Goal: Task Accomplishment & Management: Manage account settings

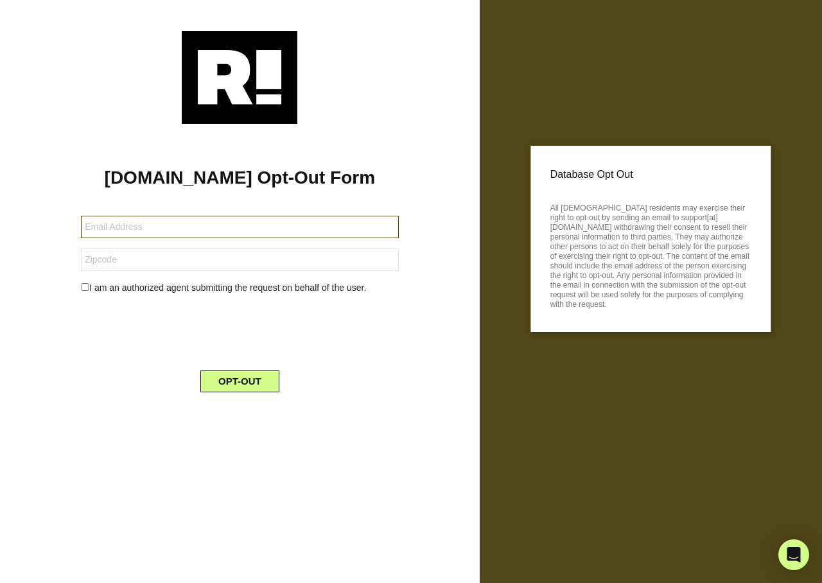
type input "[EMAIL_ADDRESS][DOMAIN_NAME]"
type input "06776"
type input "[EMAIL_ADDRESS][DOMAIN_NAME]"
type input "06776"
type input "[EMAIL_ADDRESS][DOMAIN_NAME]"
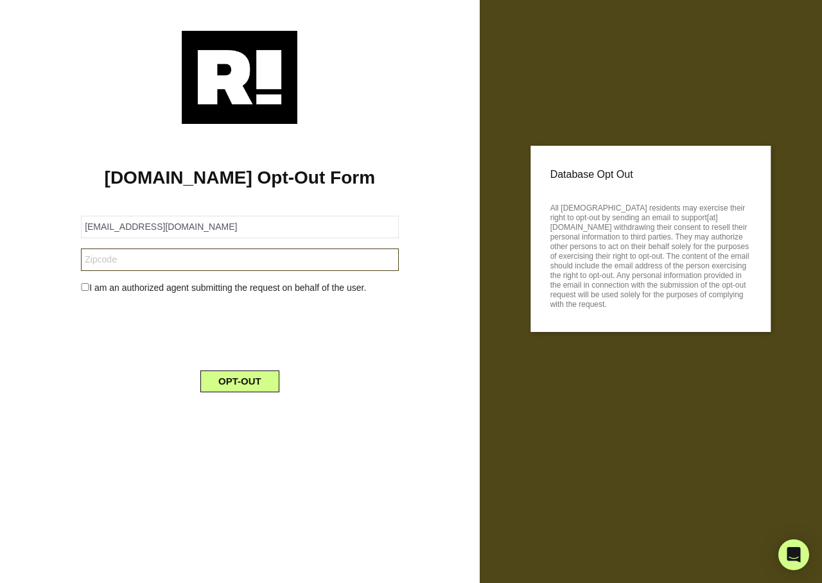
type input "06776"
